Goal: Transaction & Acquisition: Purchase product/service

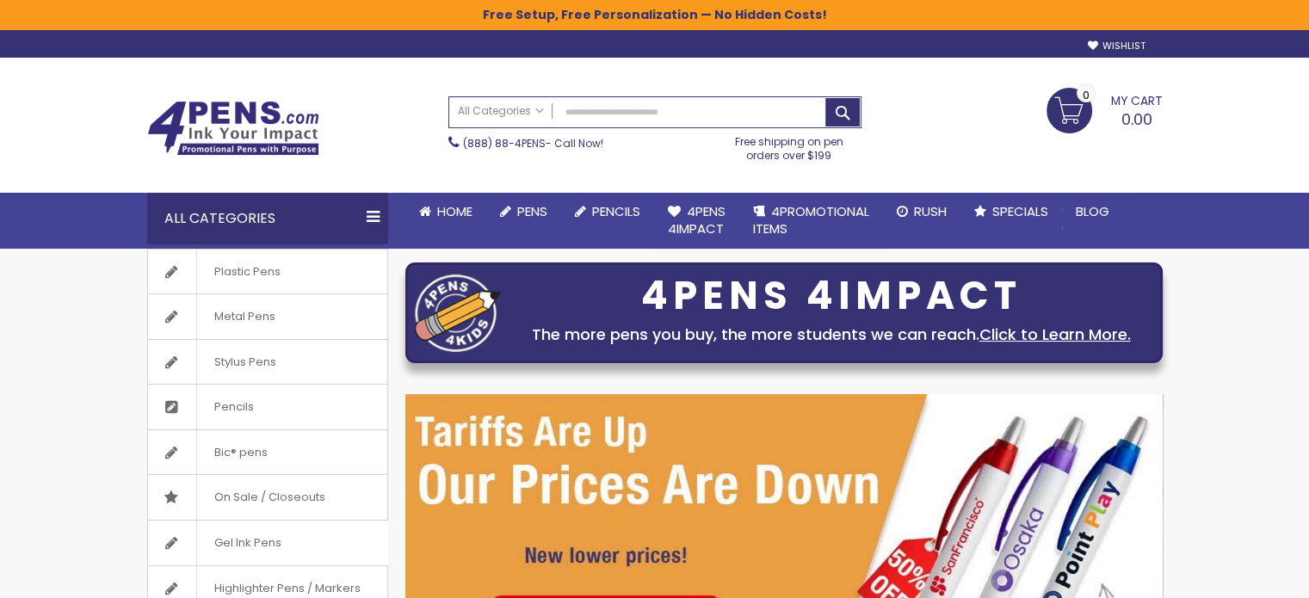
scroll to position [86, 0]
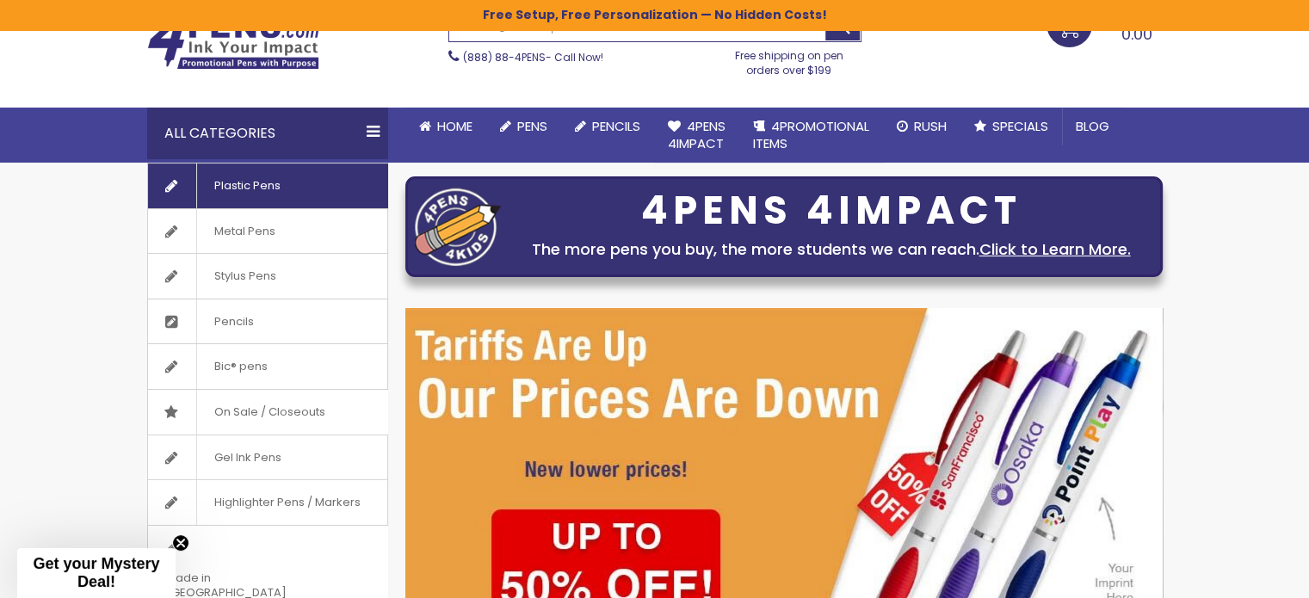
click at [255, 181] on span "Plastic Pens" at bounding box center [247, 186] width 102 height 45
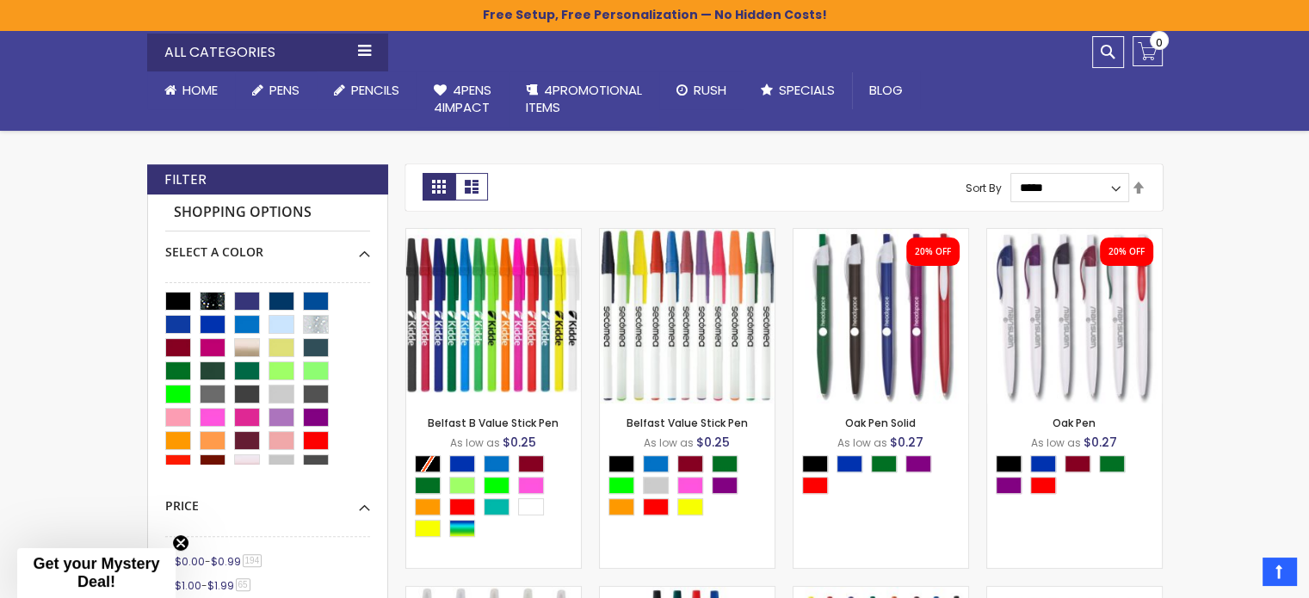
scroll to position [344, 0]
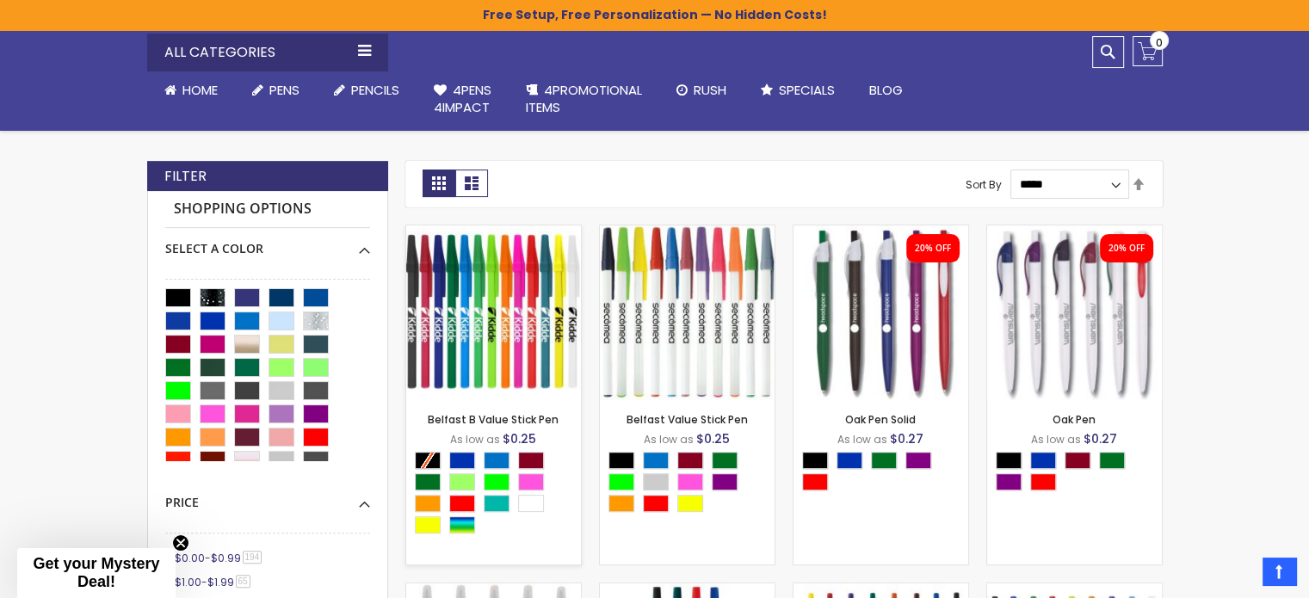
click at [516, 318] on img at bounding box center [493, 312] width 175 height 175
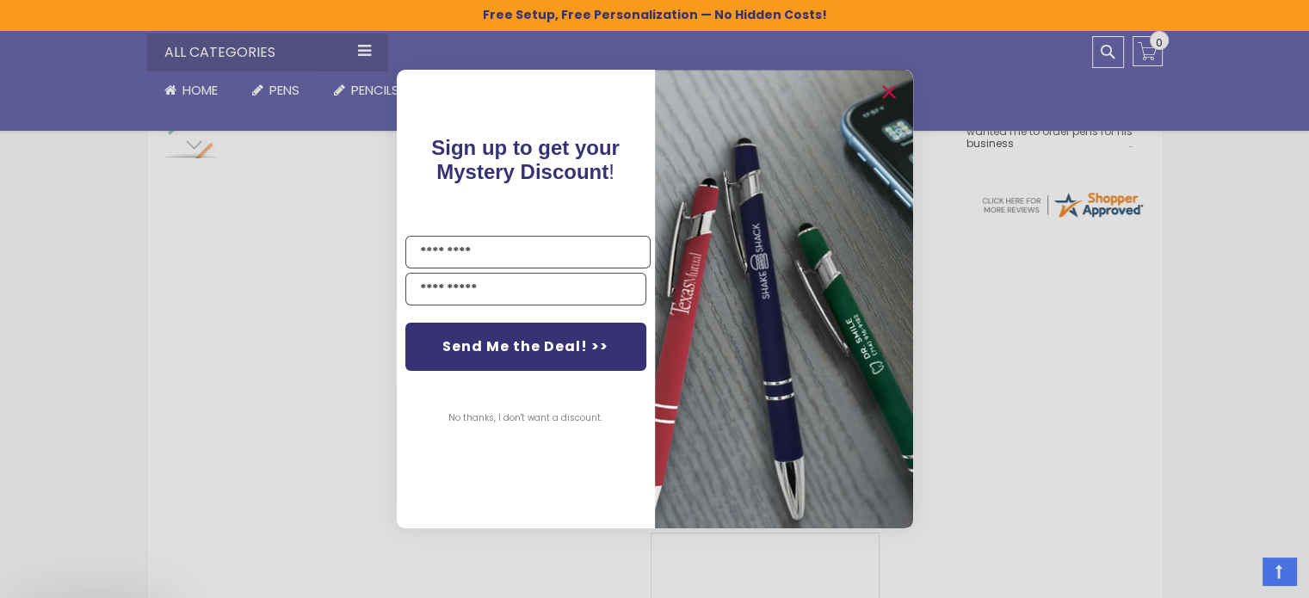
scroll to position [689, 0]
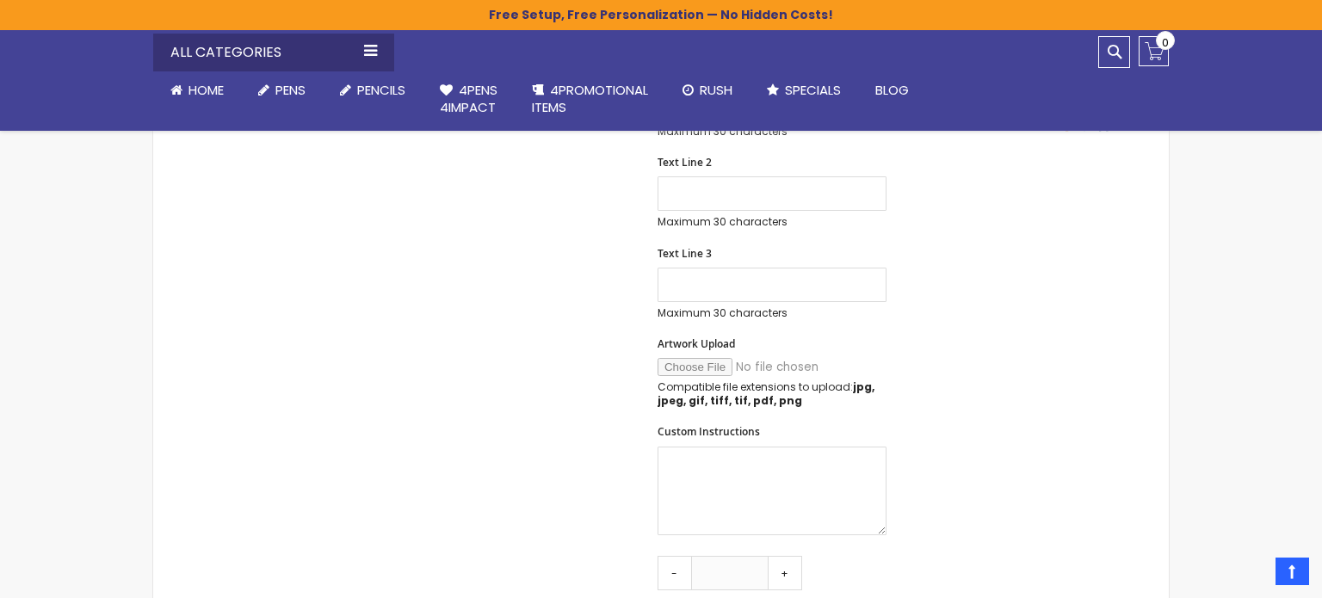
click at [671, 572] on div "Close dialog Sign up to get your Mystery Discount ! Name Email Send Me the Deal…" at bounding box center [661, 299] width 1322 height 598
